Goal: Task Accomplishment & Management: Complete application form

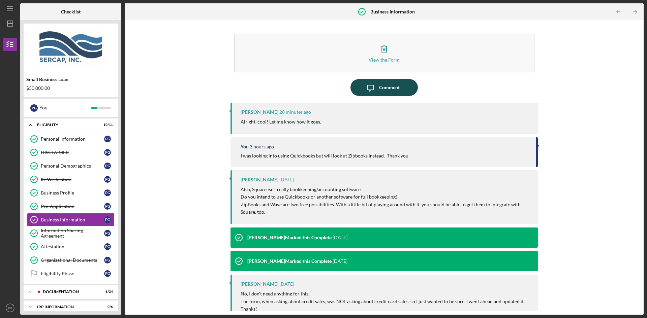
click at [382, 89] on div "Comment" at bounding box center [389, 87] width 21 height 17
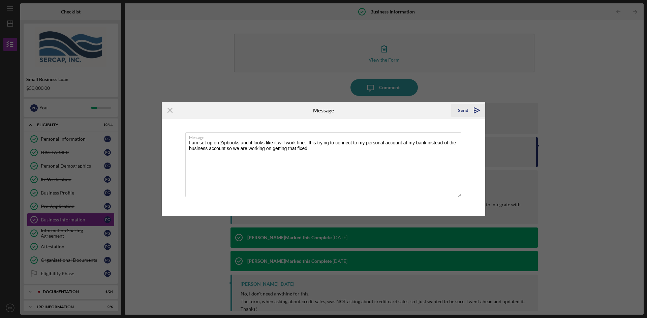
type textarea "I am set up on Zipbooks and it looks like it will work fine. It is trying to co…"
click at [459, 111] on div "Send" at bounding box center [463, 110] width 10 height 13
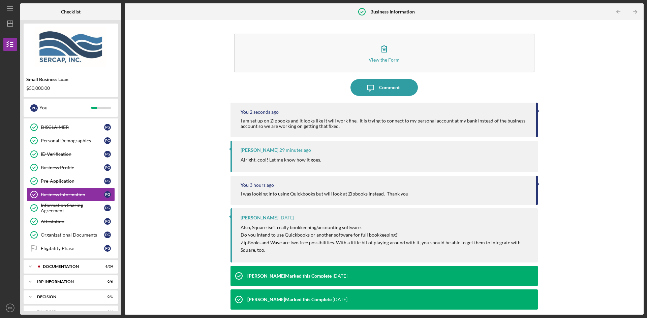
scroll to position [52, 0]
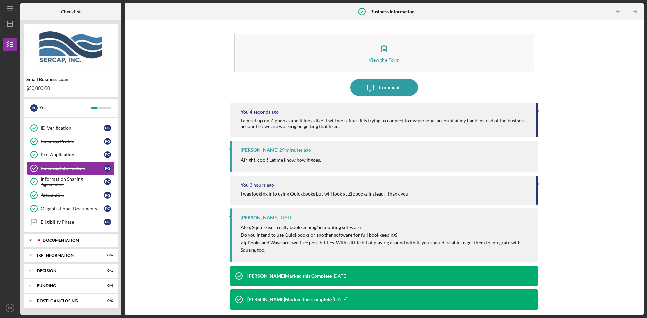
click at [59, 236] on div "Icon/Expander Documentation 6 / 24" at bounding box center [71, 240] width 94 height 13
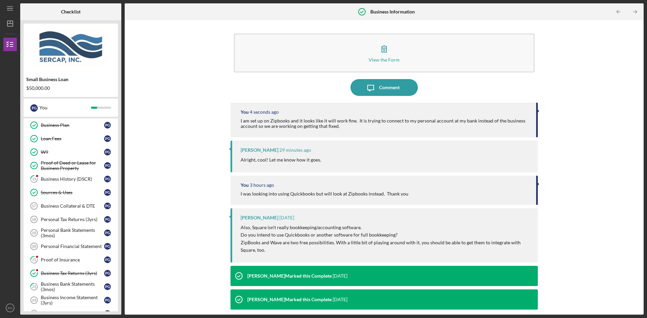
scroll to position [186, 0]
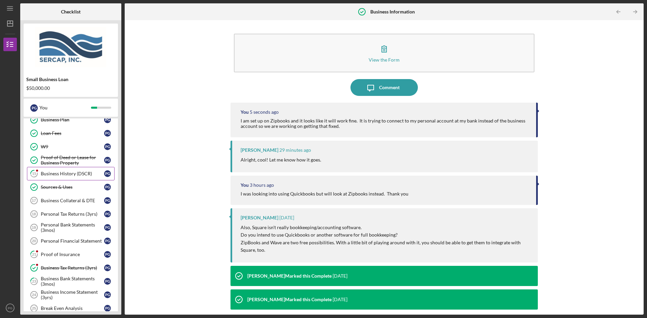
click at [50, 176] on div "Business History (DSCR)" at bounding box center [72, 173] width 63 height 5
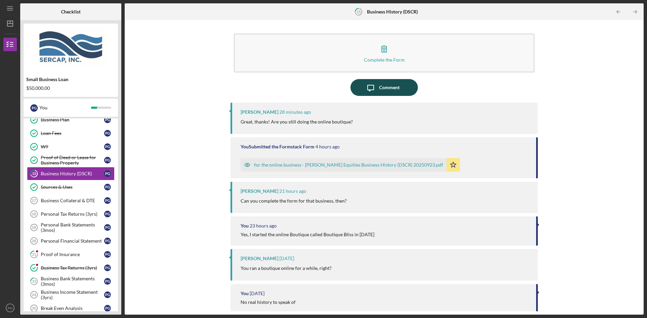
click at [388, 85] on div "Comment" at bounding box center [389, 87] width 21 height 17
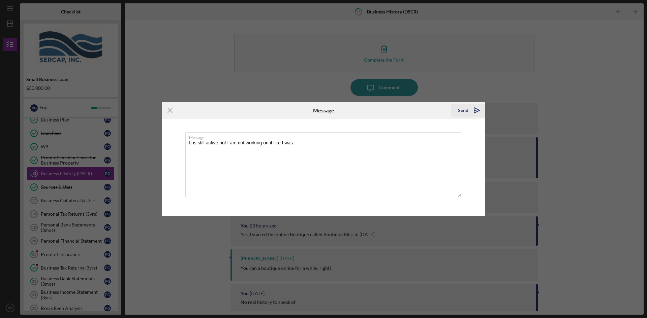
type textarea "It is still active but I am not working on it like I was."
click at [466, 110] on div "Send" at bounding box center [463, 110] width 10 height 13
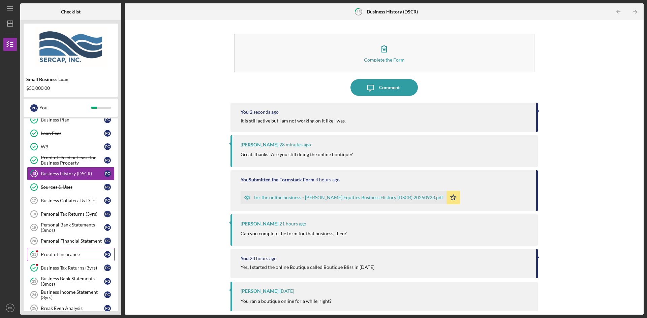
click at [68, 256] on div "Proof of Insurance" at bounding box center [72, 254] width 63 height 5
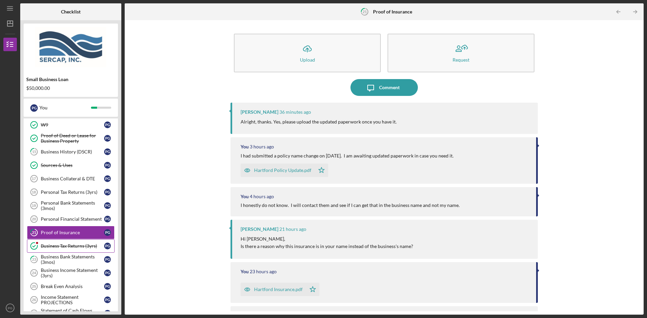
scroll to position [220, 0]
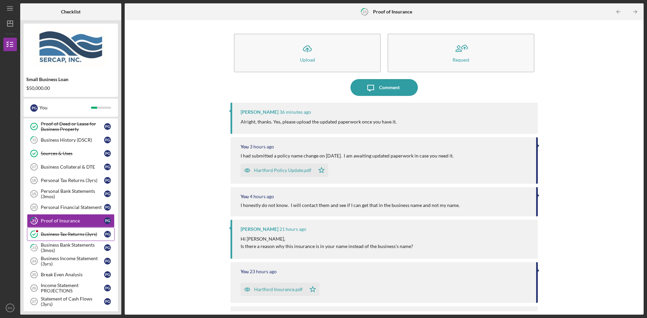
click at [41, 233] on icon "Business Tax Returns (3yrs)" at bounding box center [34, 234] width 17 height 17
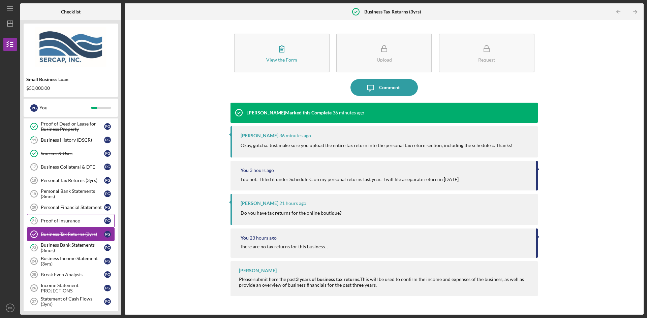
click at [63, 220] on div "Proof of Insurance" at bounding box center [72, 220] width 63 height 5
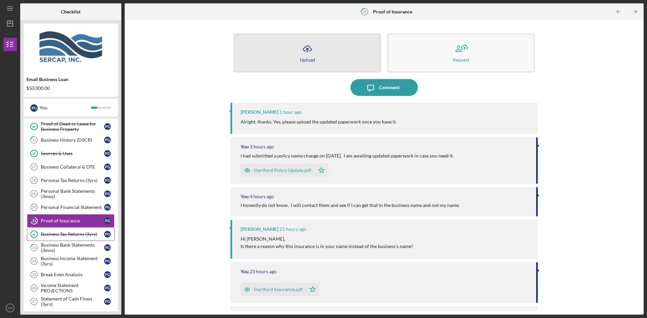
click at [306, 51] on icon "Icon/Upload" at bounding box center [307, 48] width 17 height 17
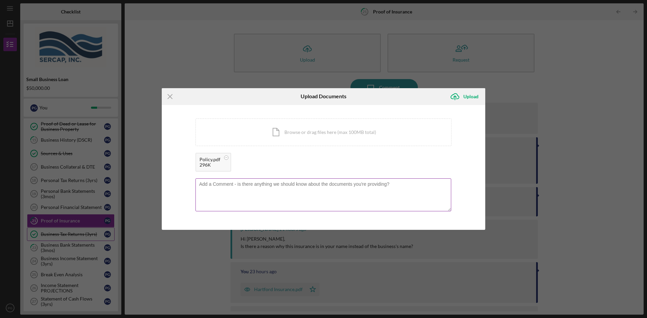
click at [247, 184] on textarea at bounding box center [323, 195] width 256 height 33
type textarea "Updated certificate of policy attached."
click at [465, 95] on div "Upload" at bounding box center [470, 96] width 15 height 13
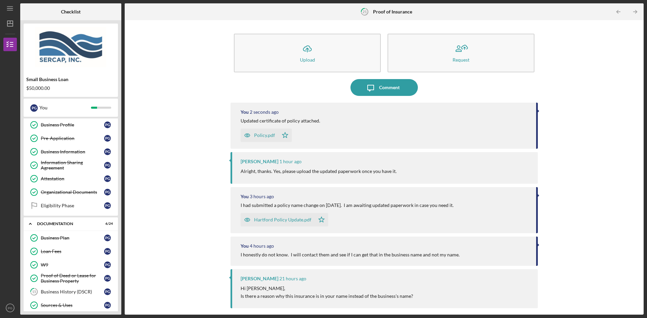
scroll to position [52, 0]
